Goal: Task Accomplishment & Management: Manage account settings

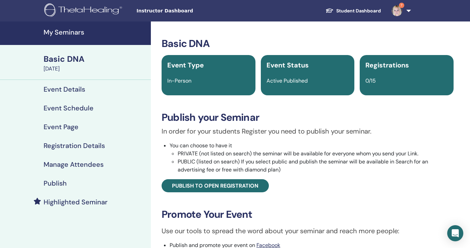
click at [67, 31] on h4 "My Seminars" at bounding box center [95, 32] width 103 height 8
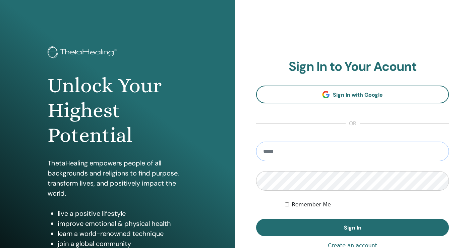
type input "**********"
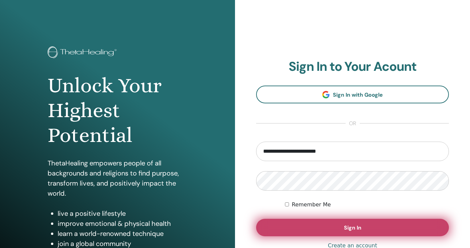
click at [312, 230] on button "Sign In" at bounding box center [352, 227] width 193 height 17
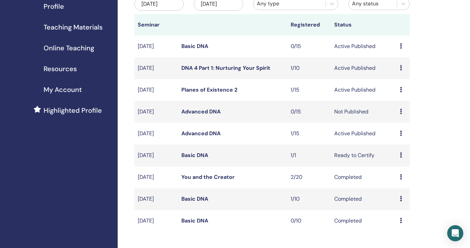
scroll to position [93, 0]
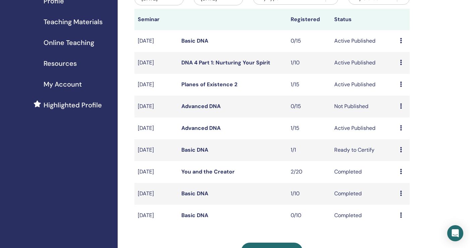
click at [401, 170] on icon at bounding box center [401, 171] width 2 height 5
click at [401, 149] on icon at bounding box center [401, 149] width 2 height 5
click at [361, 148] on td "Ready to Certify" at bounding box center [364, 150] width 66 height 22
click at [214, 84] on link "Planes of Existence 2" at bounding box center [209, 84] width 56 height 7
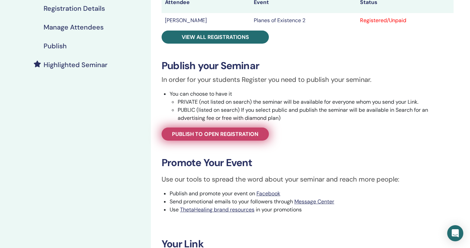
scroll to position [135, 0]
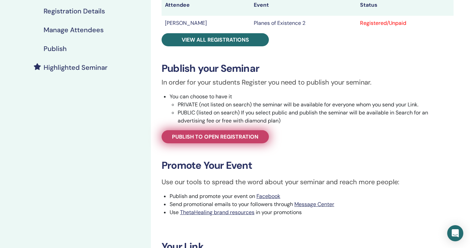
click at [211, 136] on span "Publish to open registration" at bounding box center [215, 136] width 87 height 7
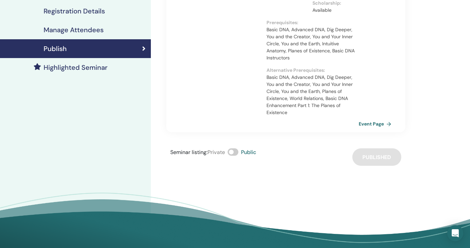
click at [242, 180] on div "Claudia Gittens Planes of Existence 2 with Claudia Gittens Learn to truly feel …" at bounding box center [308, 73] width 314 height 373
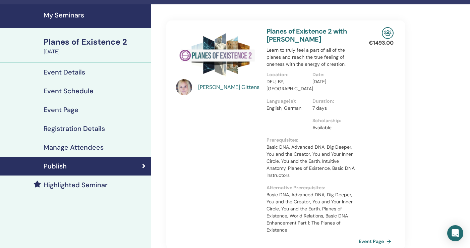
scroll to position [15, 0]
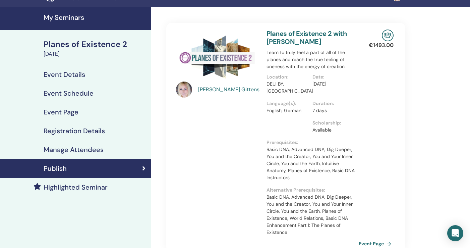
click at [70, 41] on div "Planes of Existence 2" at bounding box center [95, 44] width 103 height 11
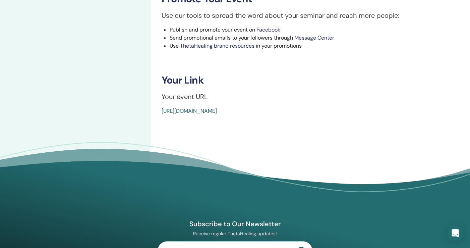
scroll to position [306, 0]
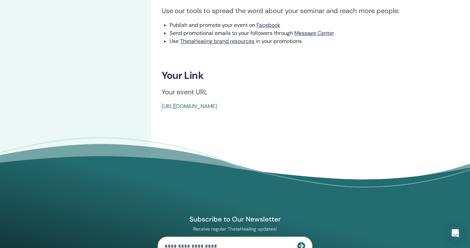
drag, startPoint x: 316, startPoint y: 104, endPoint x: 154, endPoint y: 105, distance: 162.0
copy link "https://www.thetahealing.com/seminar-370286-details.html"
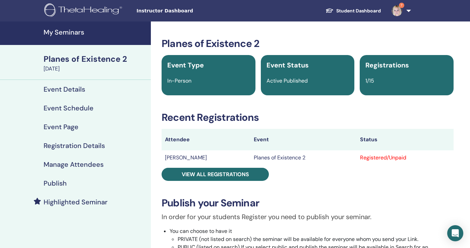
scroll to position [0, 0]
click at [63, 29] on h4 "My Seminars" at bounding box center [95, 32] width 103 height 8
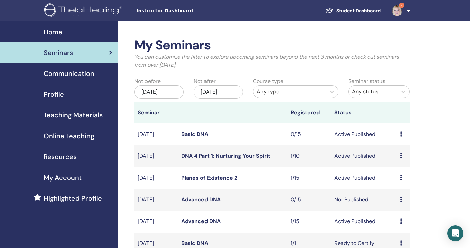
click at [251, 155] on link "DNA 4 Part 1: Nurturing Your Spirit" at bounding box center [225, 155] width 89 height 7
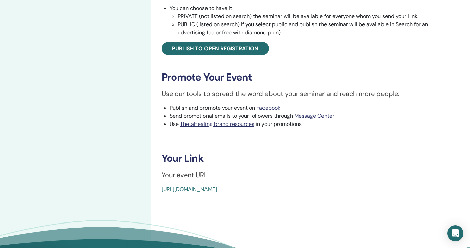
scroll to position [224, 0]
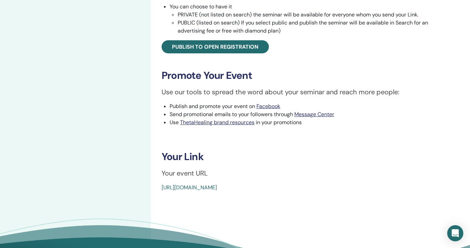
drag, startPoint x: 313, startPoint y: 188, endPoint x: 151, endPoint y: 189, distance: 162.0
click at [151, 189] on div "DNA 4 Part 1: Nurturing Your Spirit Event Type In-Person Event Status Active Pu…" at bounding box center [308, 41] width 314 height 488
copy link "[URL][DOMAIN_NAME]"
